Goal: Check status: Check status

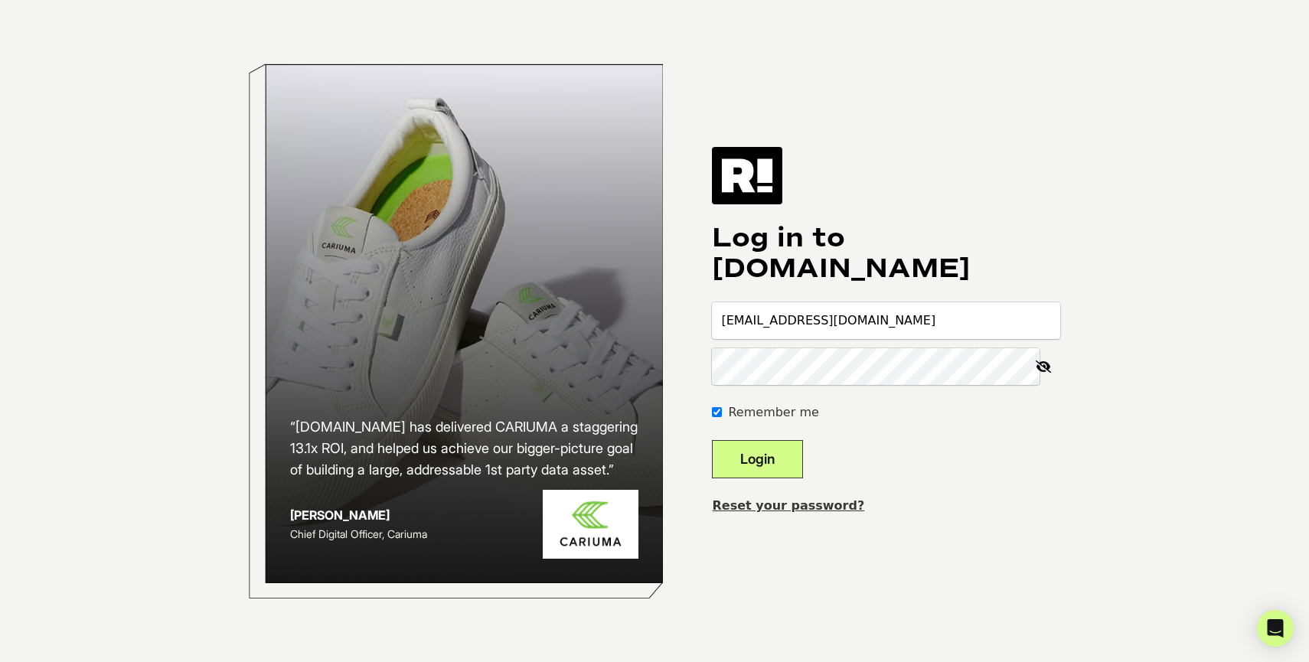
click at [743, 462] on button "Login" at bounding box center [757, 459] width 91 height 38
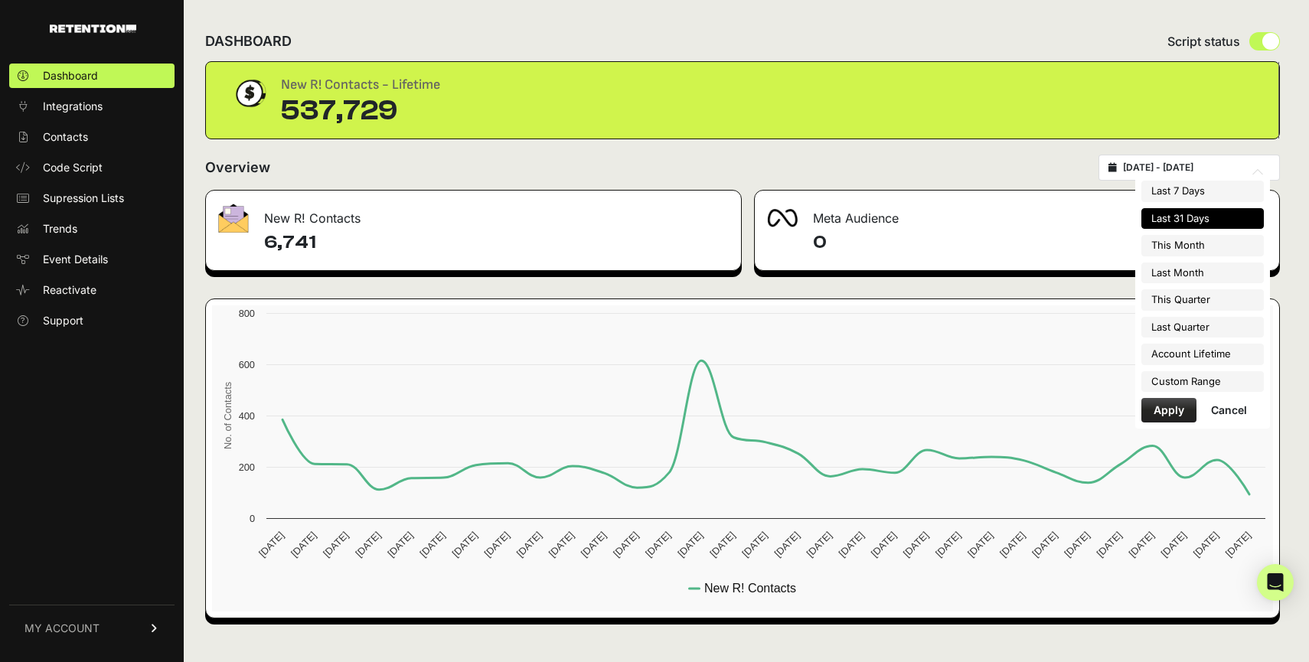
click at [1169, 168] on input "[DATE] - [DATE]" at bounding box center [1196, 167] width 147 height 12
type input "2025-08-01"
type input "2025-08-31"
type input "2025-07-01"
type input "2025-07-31"
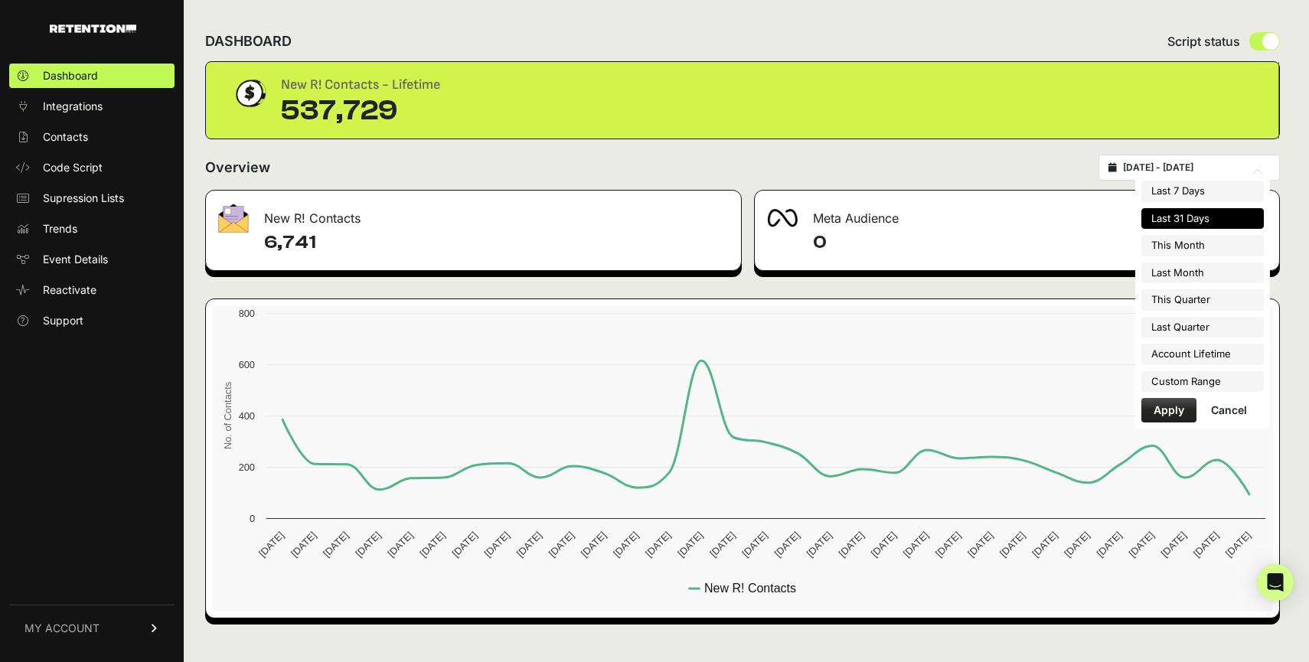
type input "2025-07-23"
type input "2025-08-22"
type input "2025-07-01"
type input "2025-09-30"
type input "2025-04-01"
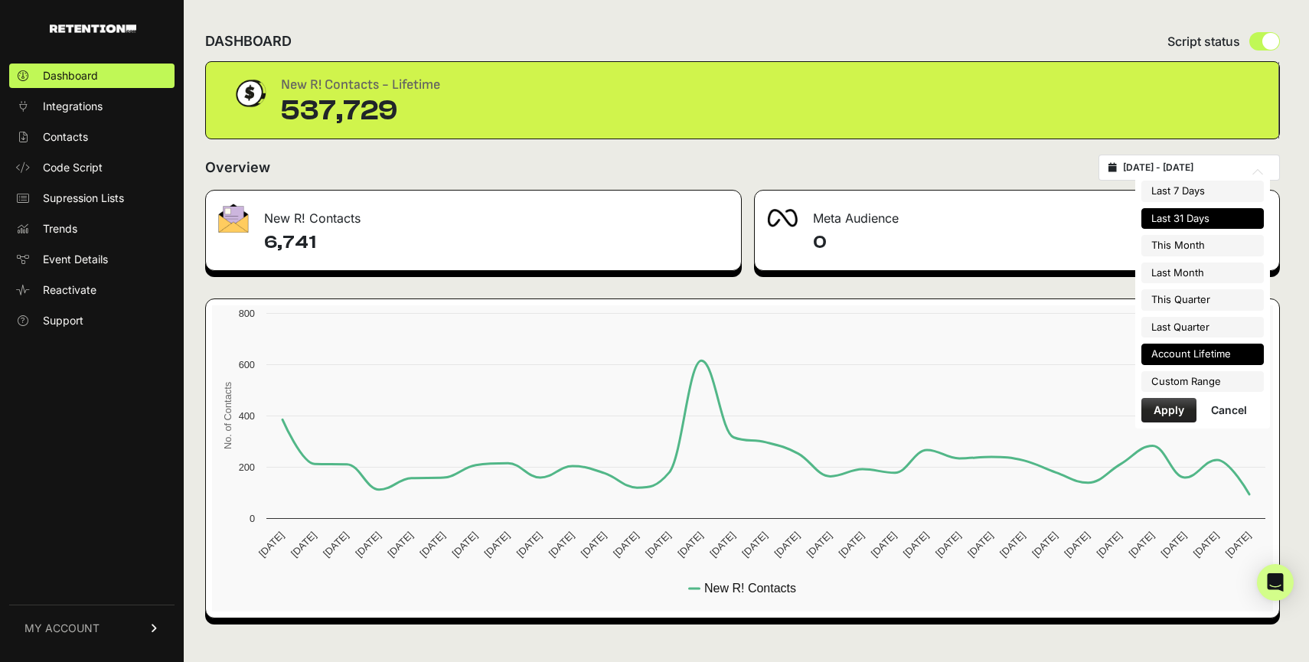
type input "2025-06-30"
type input "2025-07-23"
type input "2025-08-22"
click at [1163, 378] on li "Custom Range" at bounding box center [1202, 381] width 122 height 21
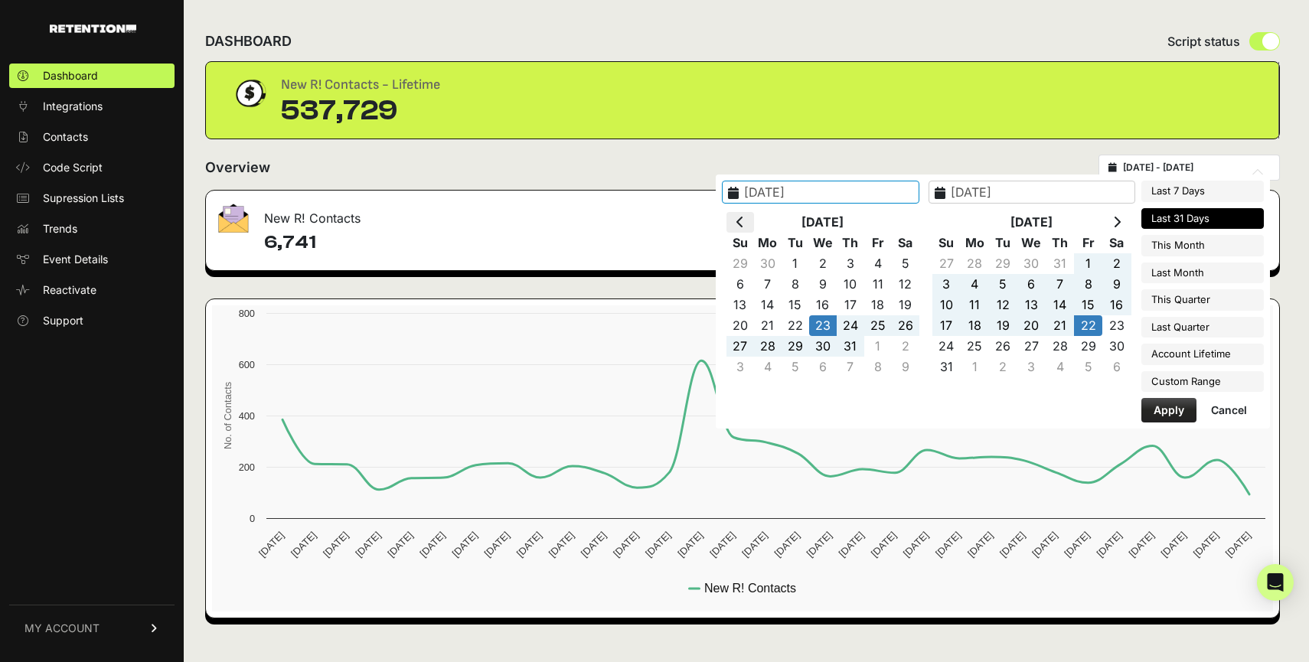
click at [754, 221] on th at bounding box center [740, 222] width 28 height 21
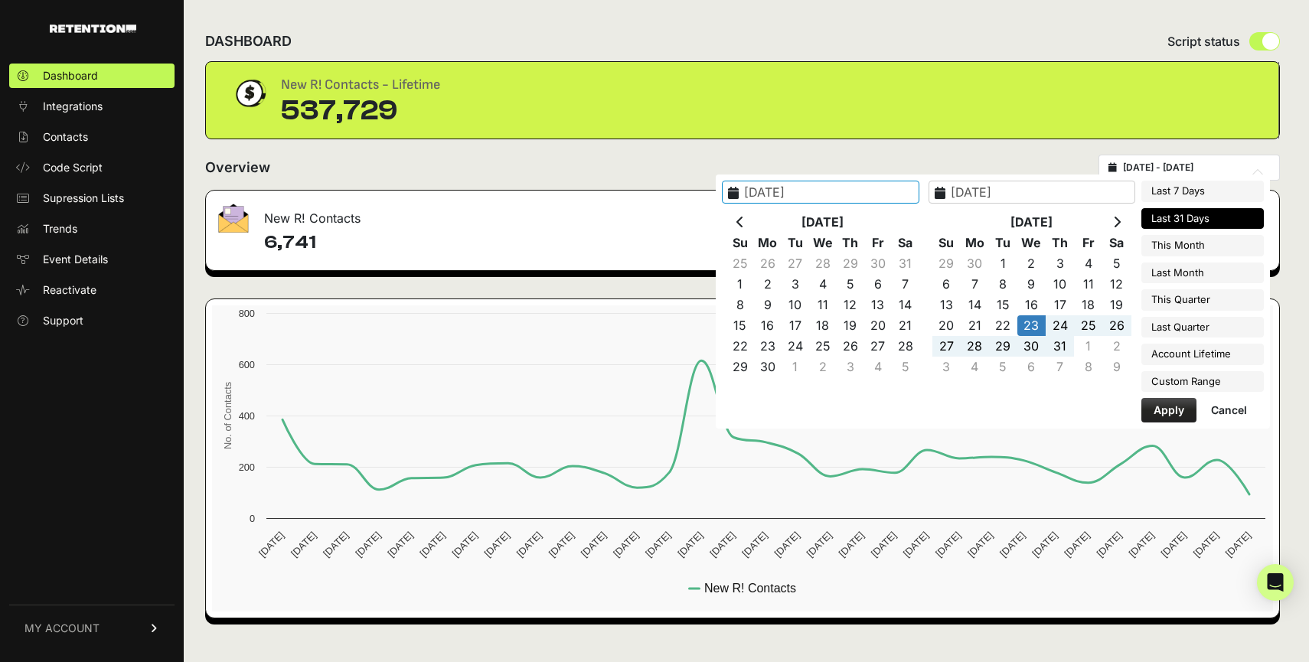
click at [754, 221] on th at bounding box center [740, 222] width 28 height 21
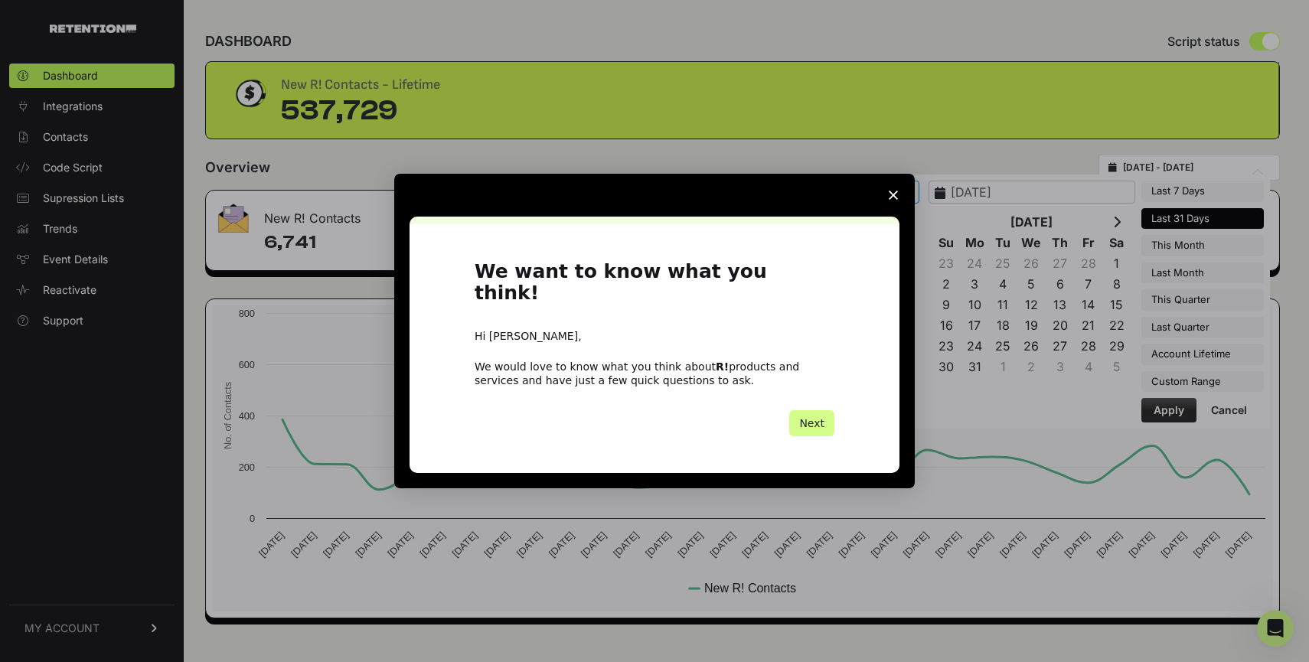
click at [791, 217] on div "Intercom messenger" at bounding box center [654, 195] width 520 height 43
click at [906, 209] on span "Close survey" at bounding box center [893, 195] width 43 height 43
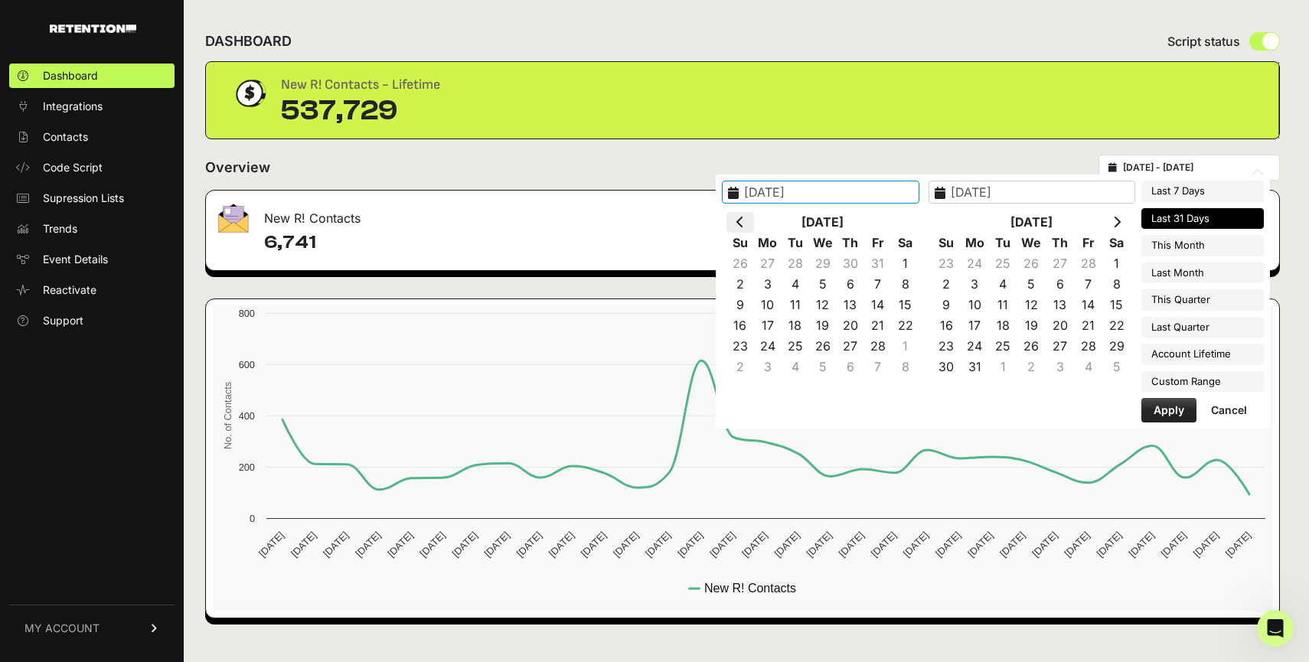
click at [754, 214] on th at bounding box center [740, 222] width 28 height 21
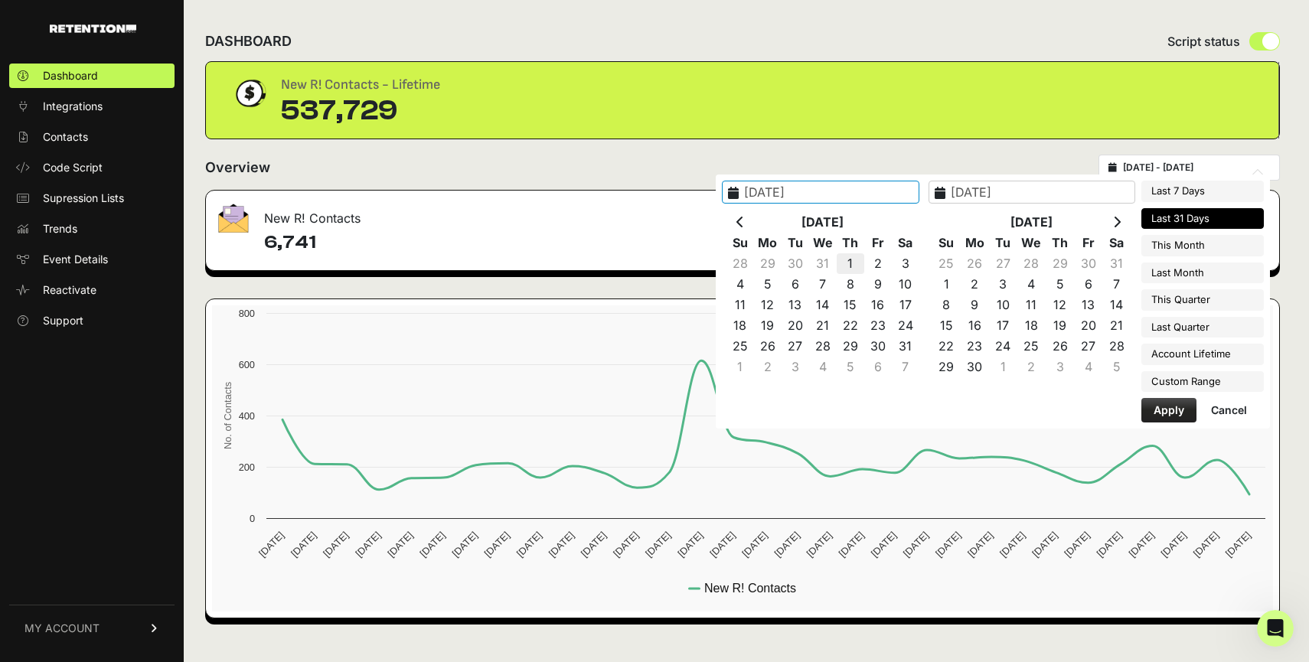
type input "2024-08-01"
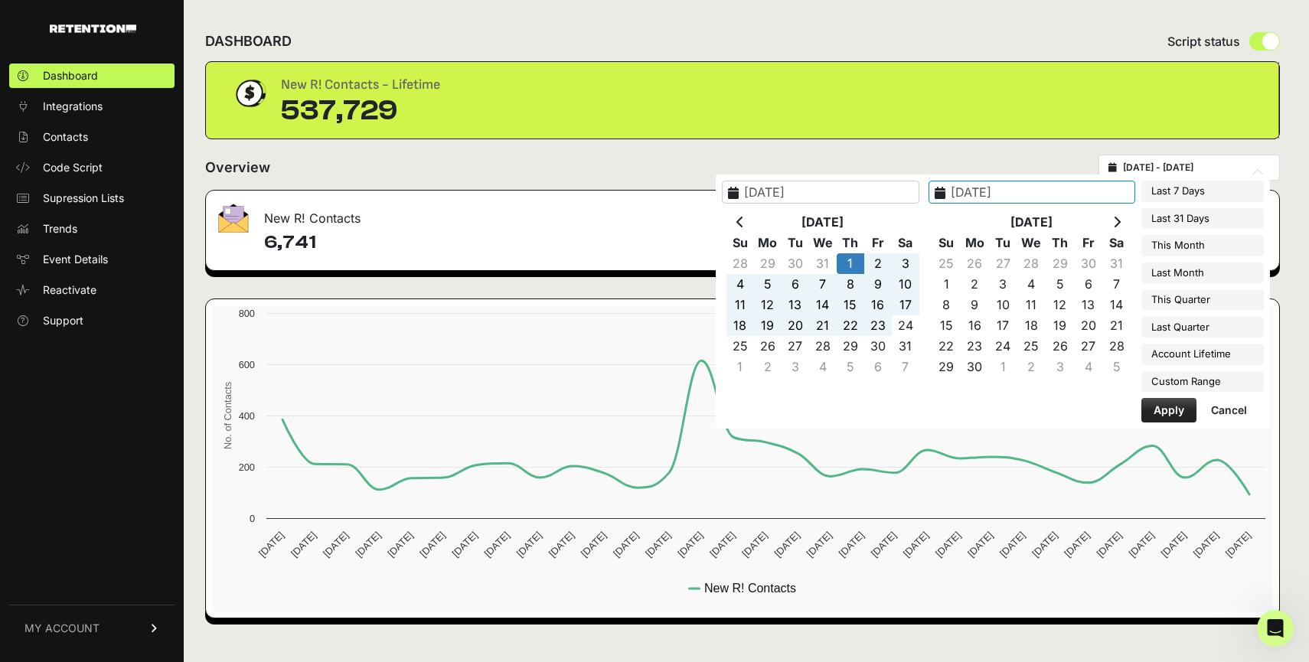
type input "2024-08-31"
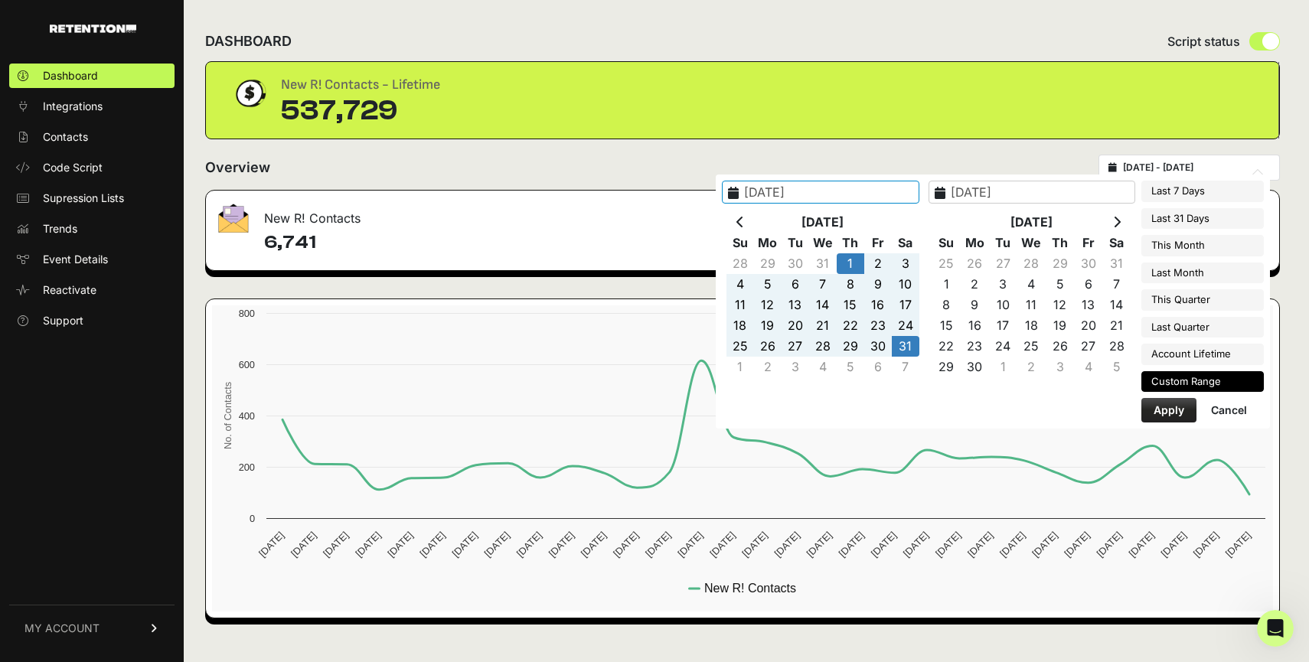
type input "2024-08-01"
click at [1165, 413] on button "Apply" at bounding box center [1168, 410] width 55 height 24
type input "[DATE] - [DATE]"
